Goal: Information Seeking & Learning: Learn about a topic

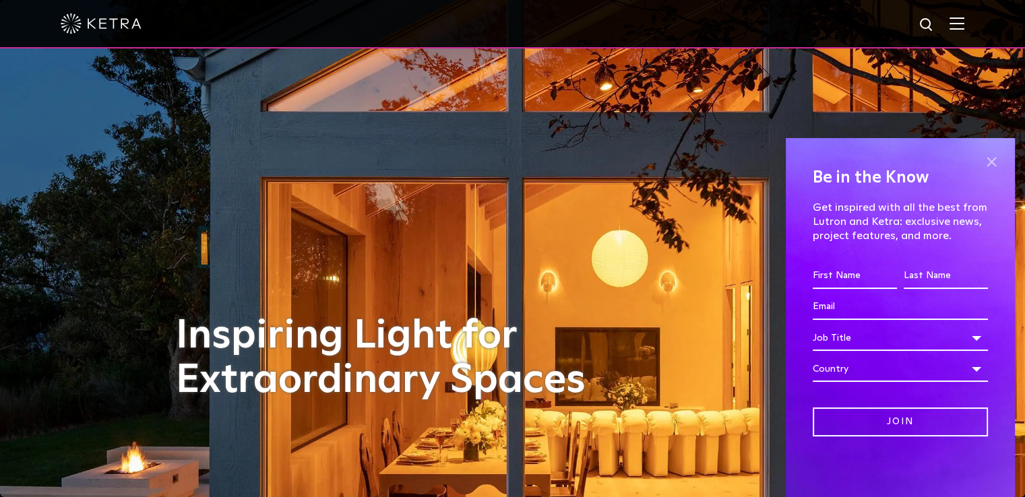
click at [993, 165] on span at bounding box center [991, 162] width 20 height 20
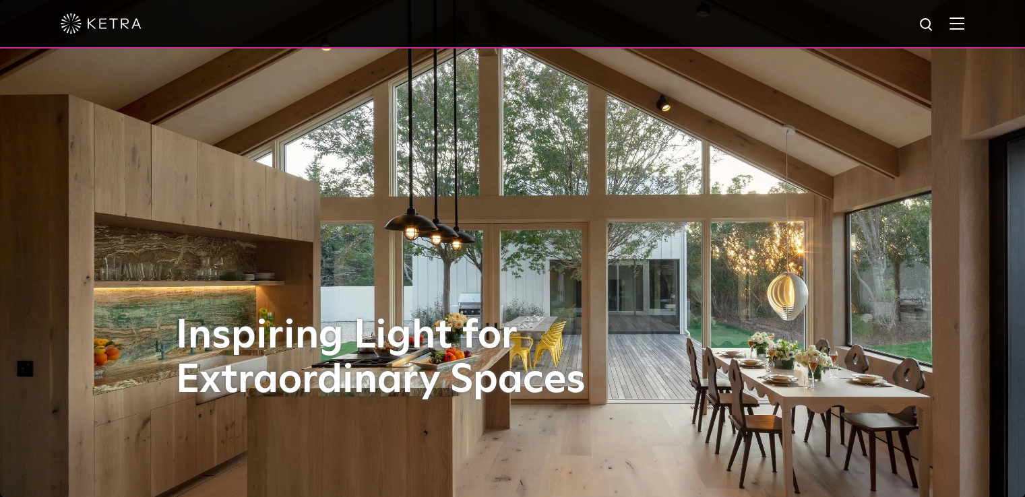
click at [964, 25] on img at bounding box center [956, 23] width 15 height 13
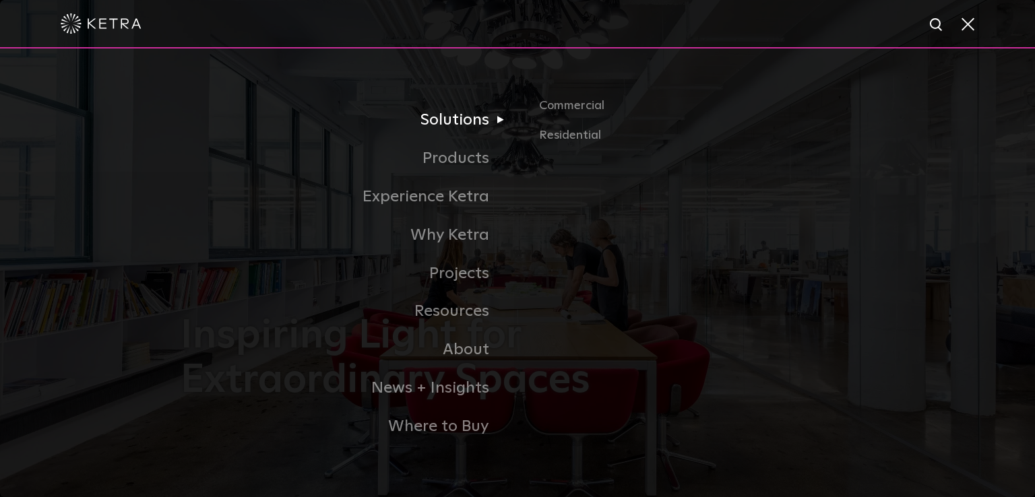
click at [471, 121] on link "Solutions" at bounding box center [349, 120] width 337 height 38
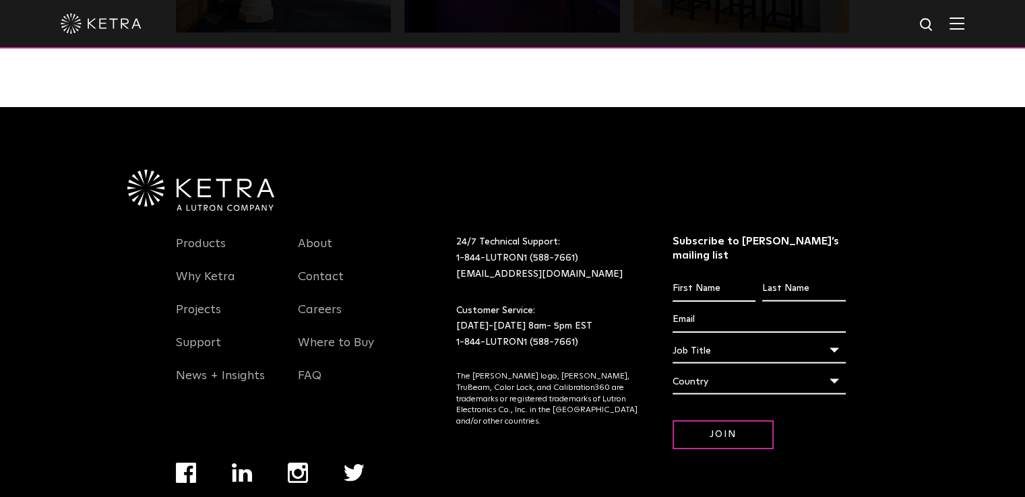
scroll to position [2832, 0]
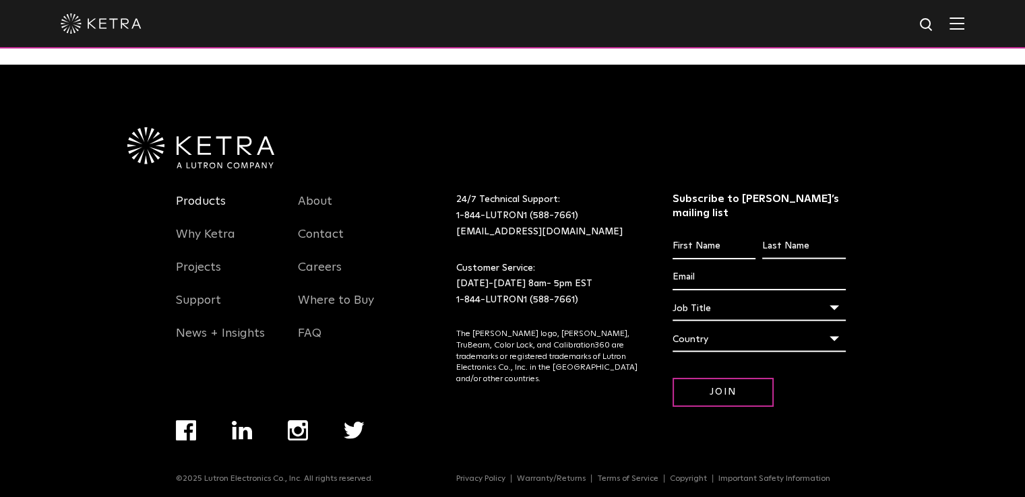
click at [208, 199] on link "Products" at bounding box center [201, 209] width 50 height 31
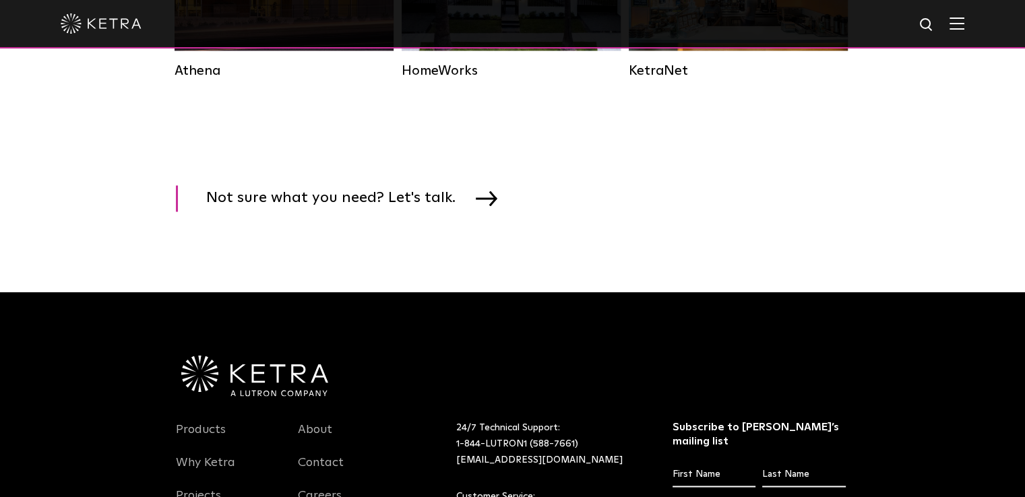
scroll to position [2087, 0]
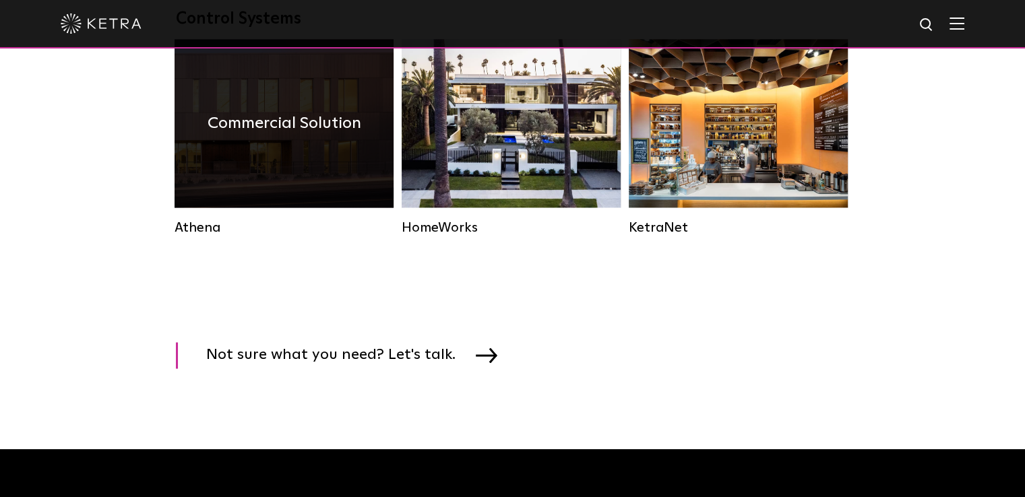
click at [307, 165] on div "Commercial Solution" at bounding box center [283, 123] width 219 height 168
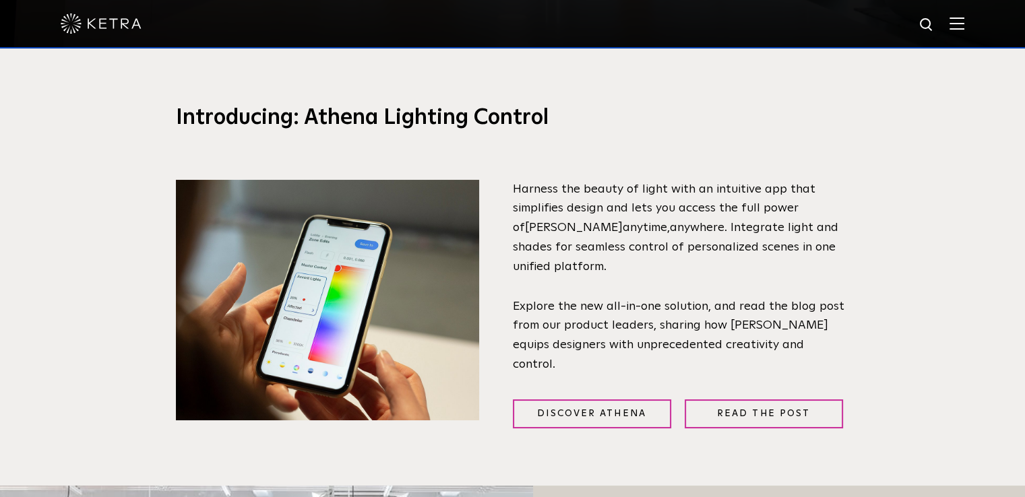
scroll to position [472, 0]
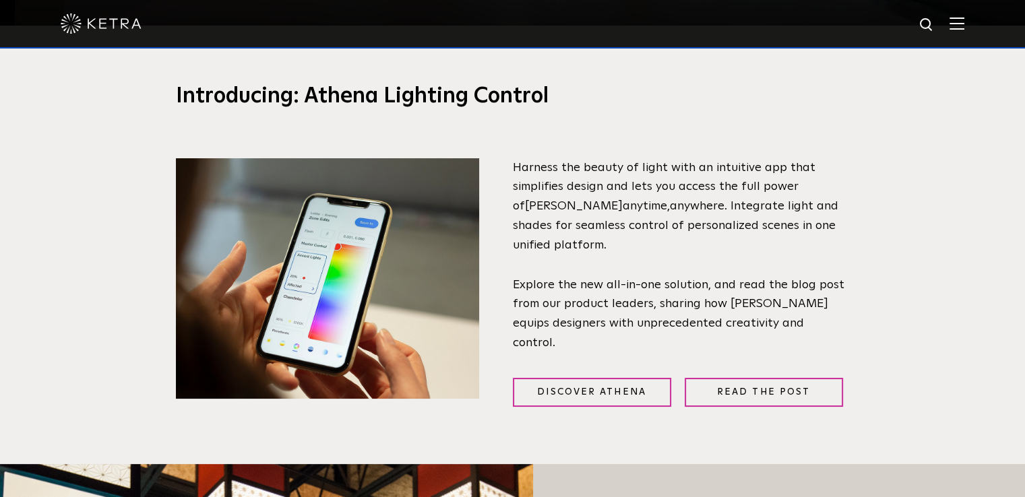
click at [601, 368] on div "Discover Athena Read the Post" at bounding box center [681, 380] width 337 height 53
click at [603, 378] on link "Discover Athena" at bounding box center [592, 392] width 158 height 29
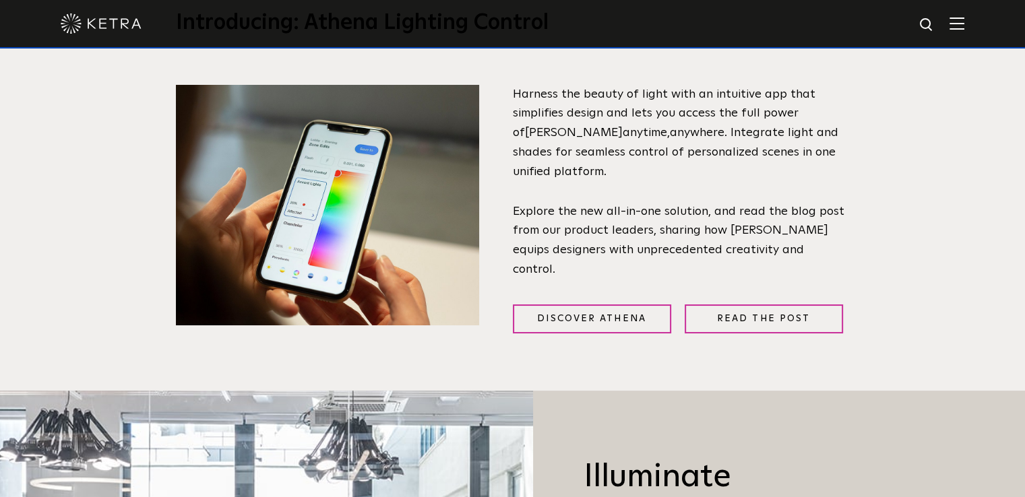
scroll to position [539, 0]
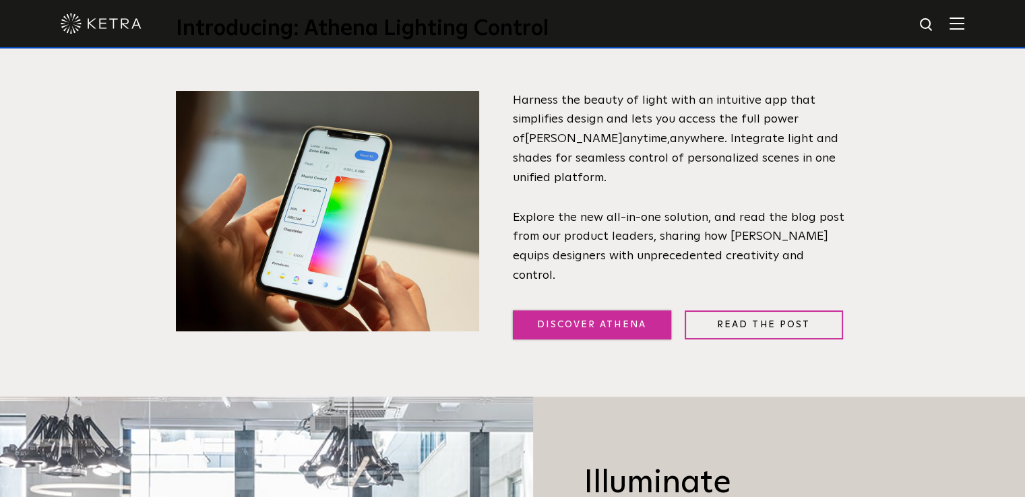
click at [624, 318] on link "Discover Athena" at bounding box center [592, 325] width 158 height 29
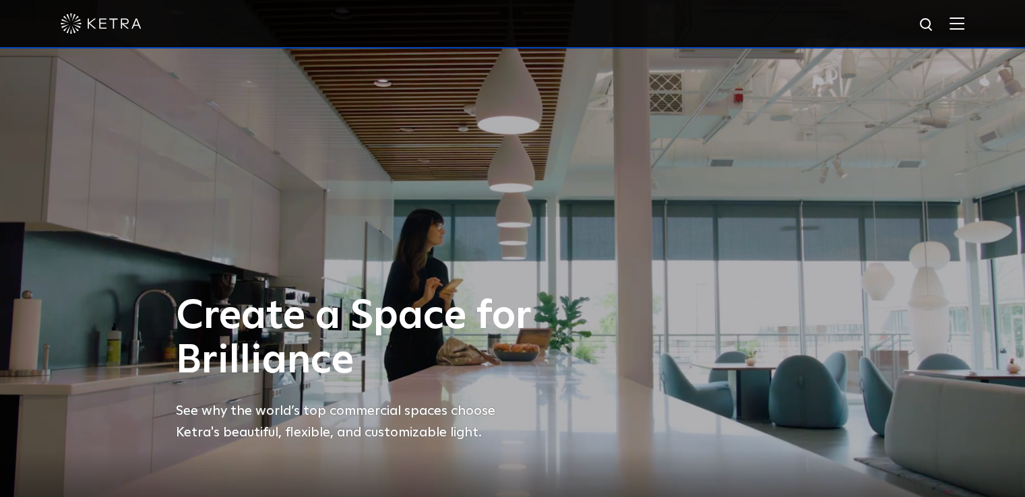
scroll to position [0, 0]
click at [959, 20] on div at bounding box center [512, 24] width 1025 height 49
click at [976, 22] on div at bounding box center [512, 24] width 1025 height 49
click at [964, 24] on img at bounding box center [956, 23] width 15 height 13
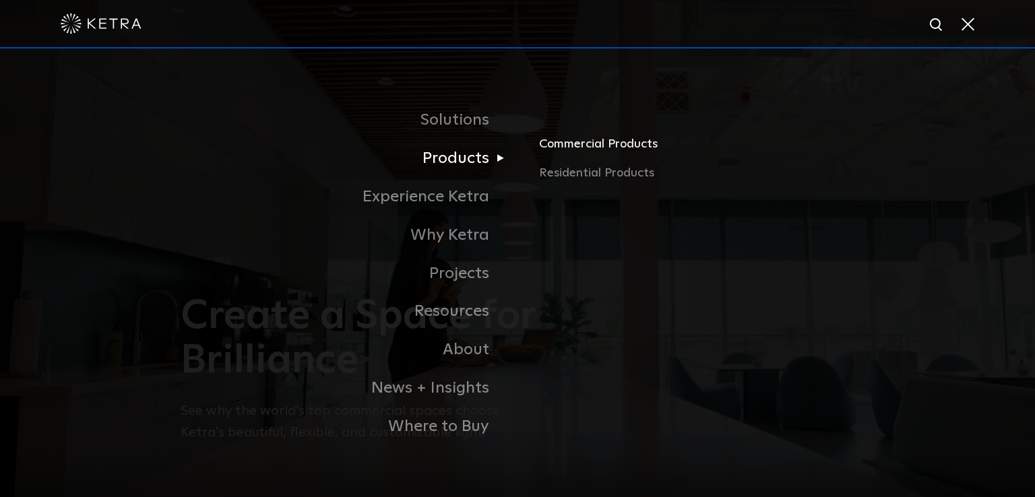
click at [598, 147] on link "Commercial Products" at bounding box center [696, 149] width 315 height 30
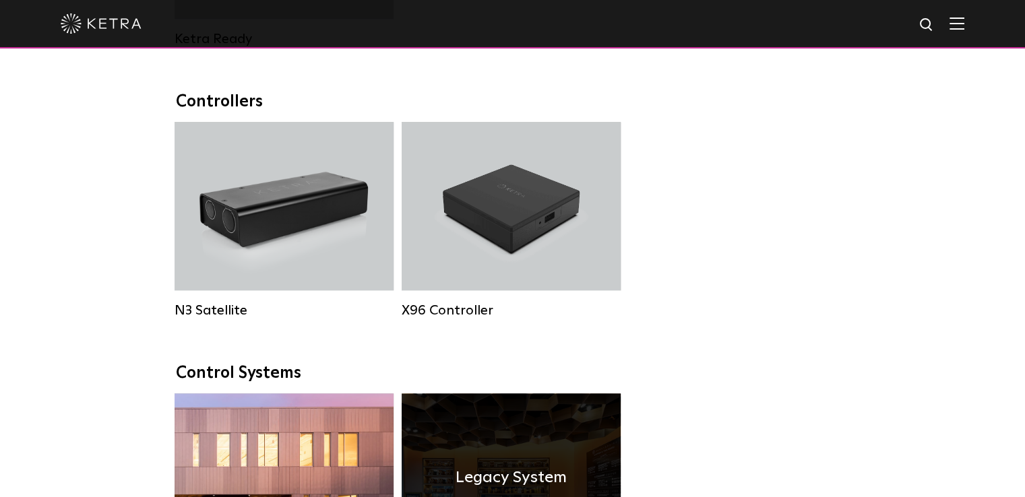
scroll to position [1684, 0]
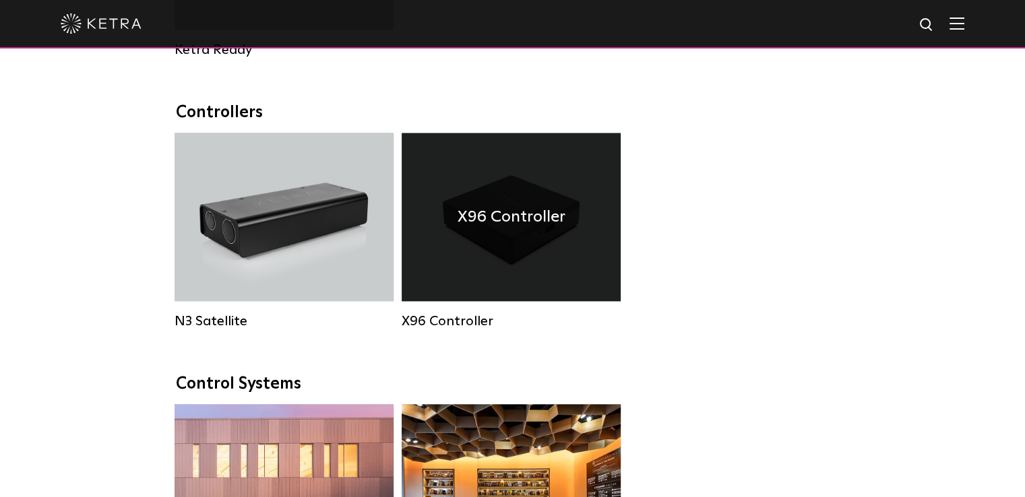
click at [517, 215] on div "X96 Controller" at bounding box center [511, 217] width 219 height 168
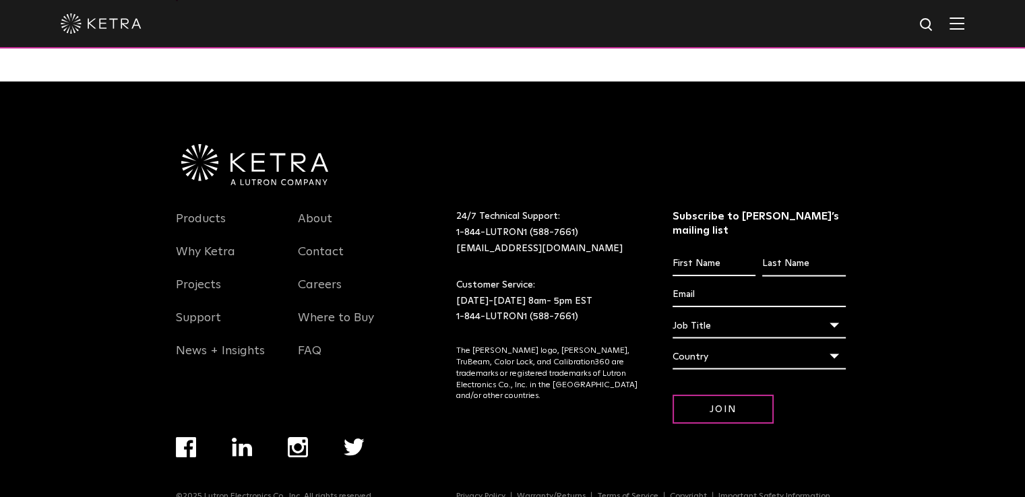
scroll to position [1684, 0]
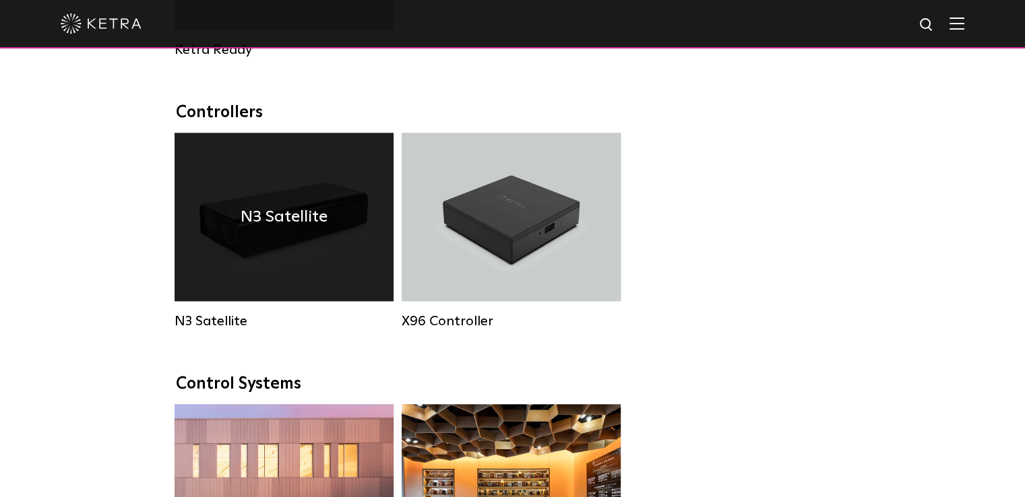
click at [321, 230] on h4 "N3 Satellite" at bounding box center [284, 217] width 87 height 26
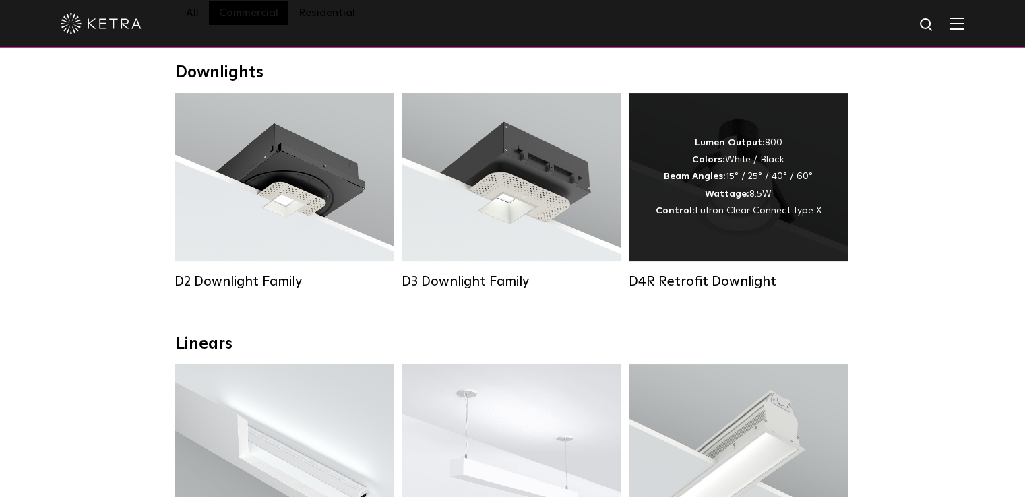
scroll to position [135, 0]
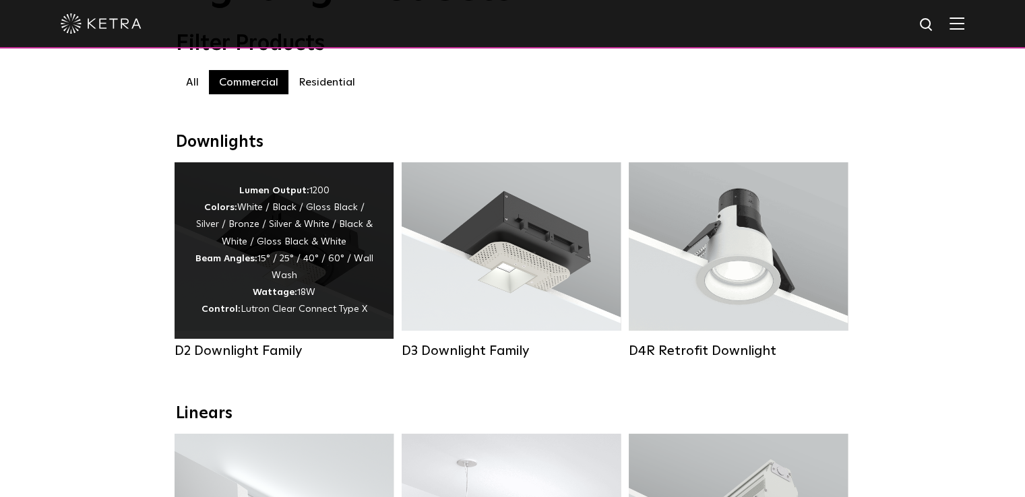
click at [288, 297] on strong "Wattage:" at bounding box center [275, 292] width 44 height 9
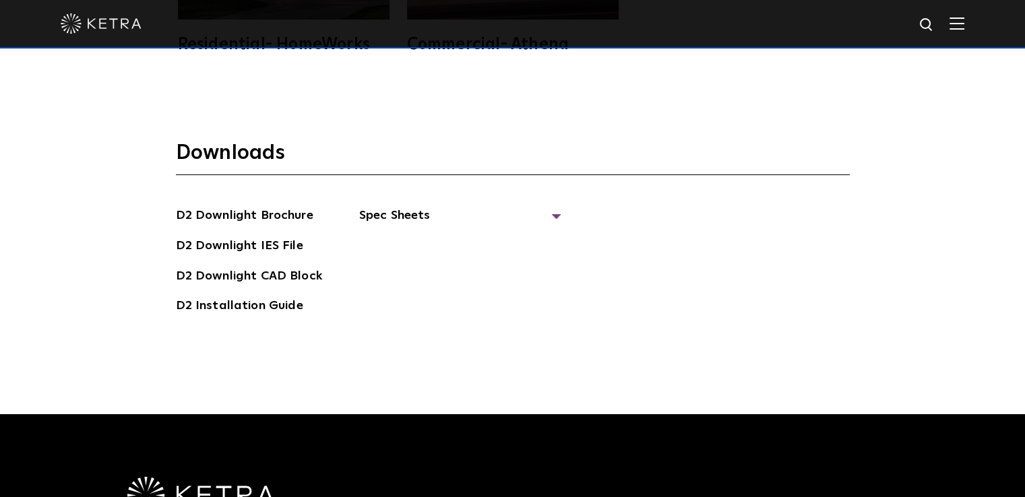
scroll to position [3565, 0]
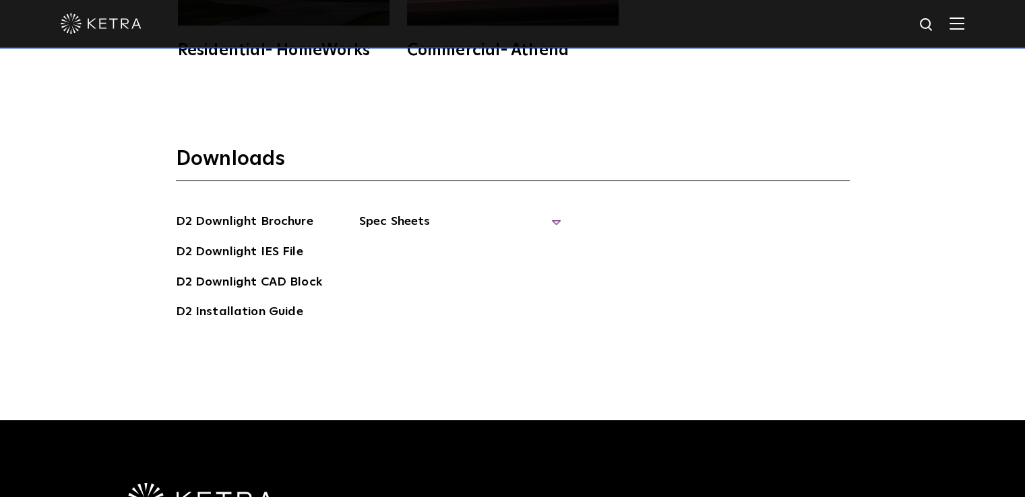
click at [468, 212] on span "Spec Sheets" at bounding box center [460, 227] width 202 height 30
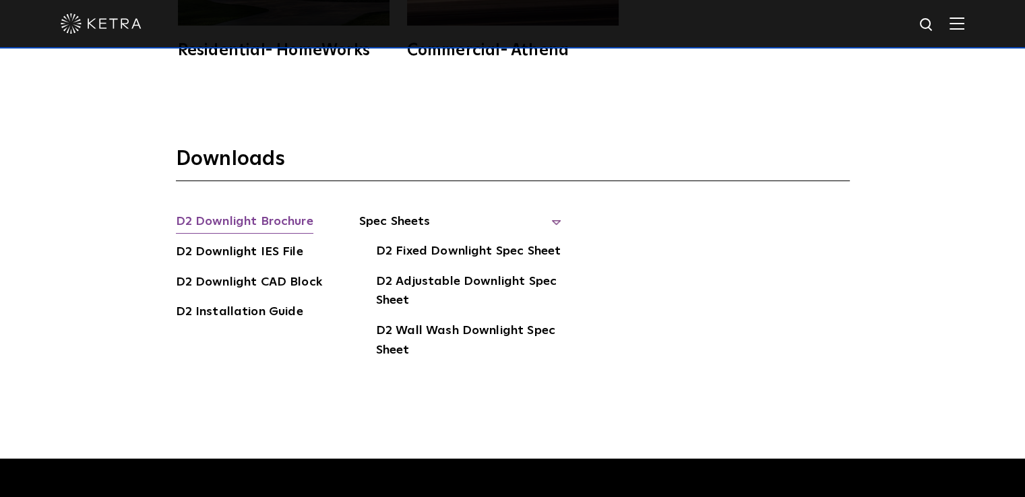
click at [272, 212] on link "D2 Downlight Brochure" at bounding box center [244, 223] width 137 height 22
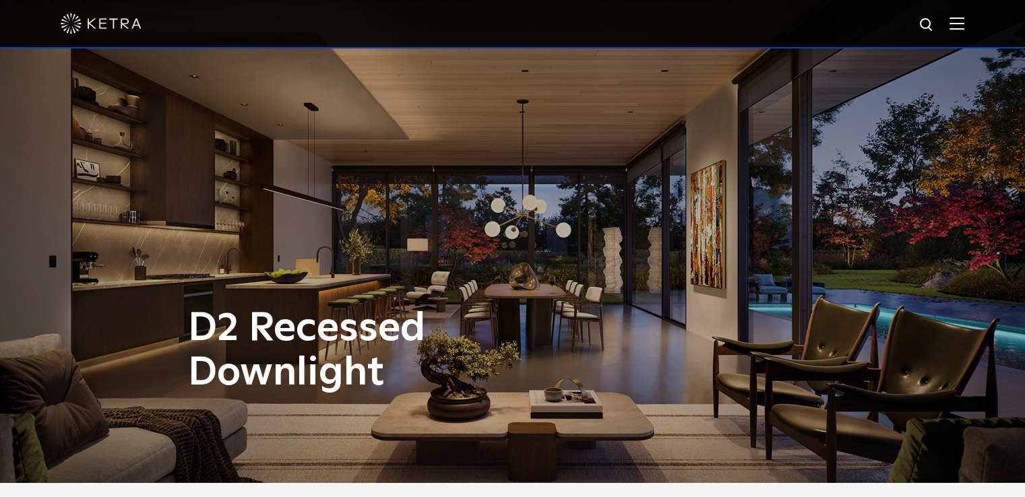
scroll to position [0, 0]
